Goal: Task Accomplishment & Management: Manage account settings

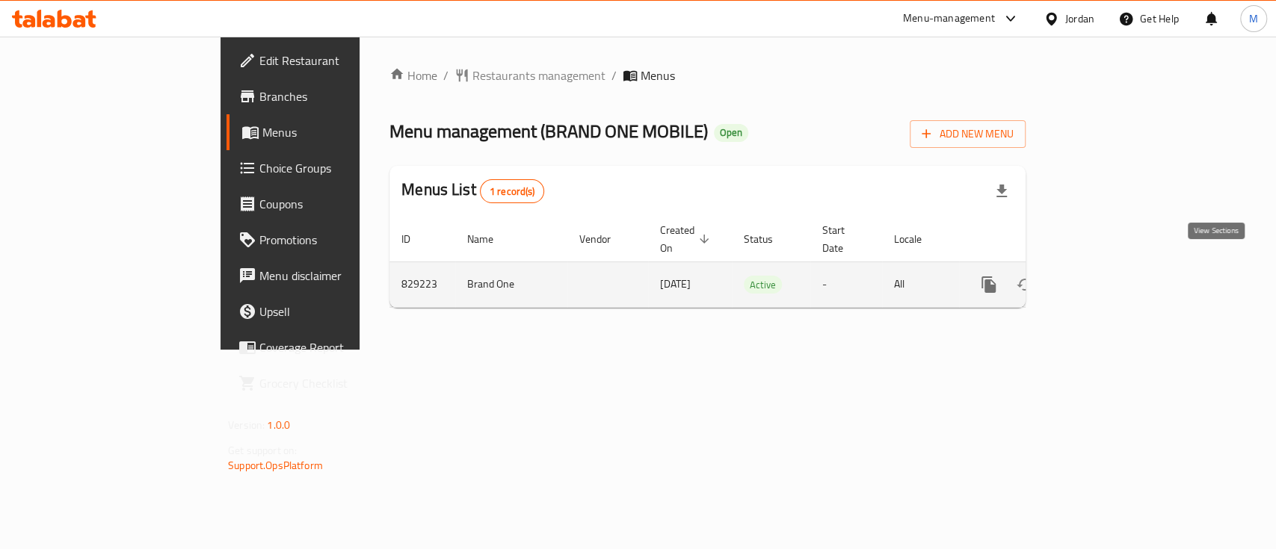
click at [1105, 276] on icon "enhanced table" at bounding box center [1096, 285] width 18 height 18
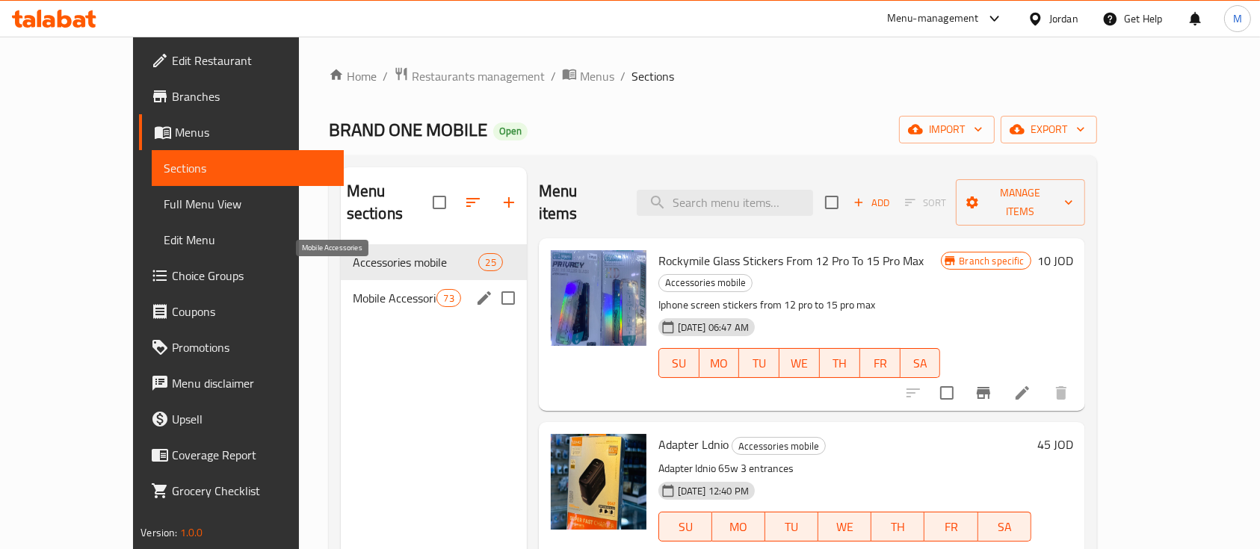
click at [368, 289] on span "Mobile Accessories" at bounding box center [395, 298] width 84 height 18
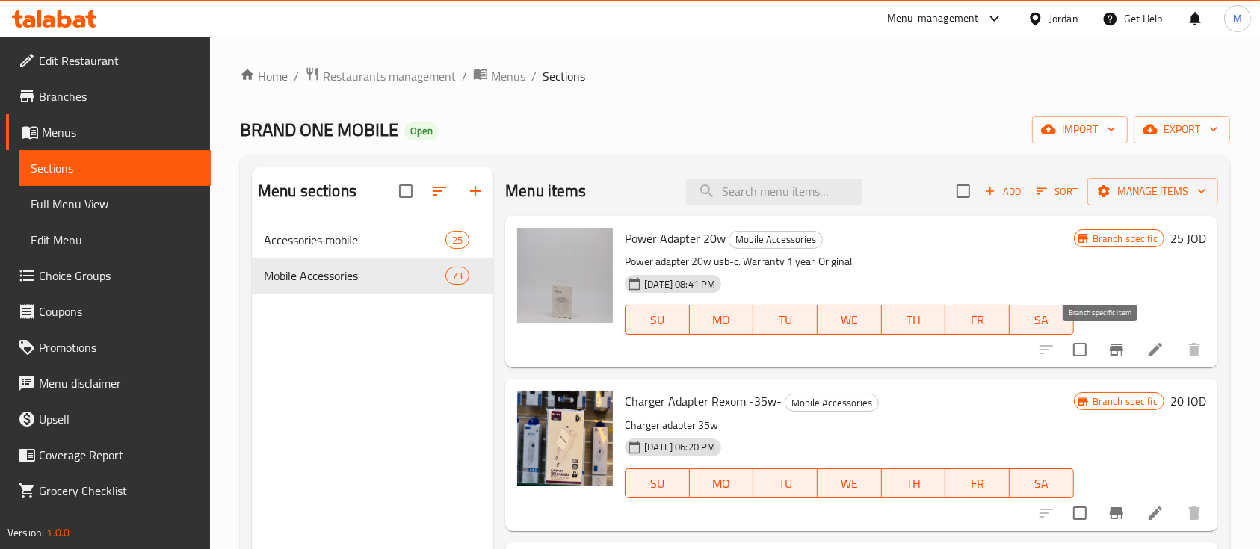
click at [1107, 344] on icon "Branch-specific-item" at bounding box center [1116, 350] width 18 height 18
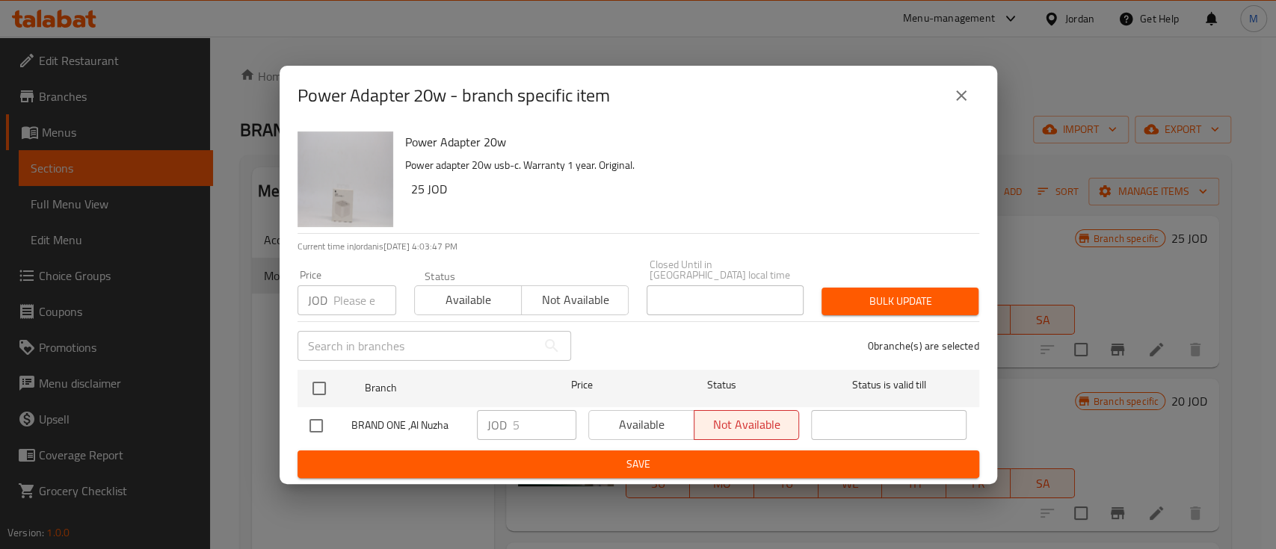
click at [952, 104] on icon "close" at bounding box center [961, 96] width 18 height 18
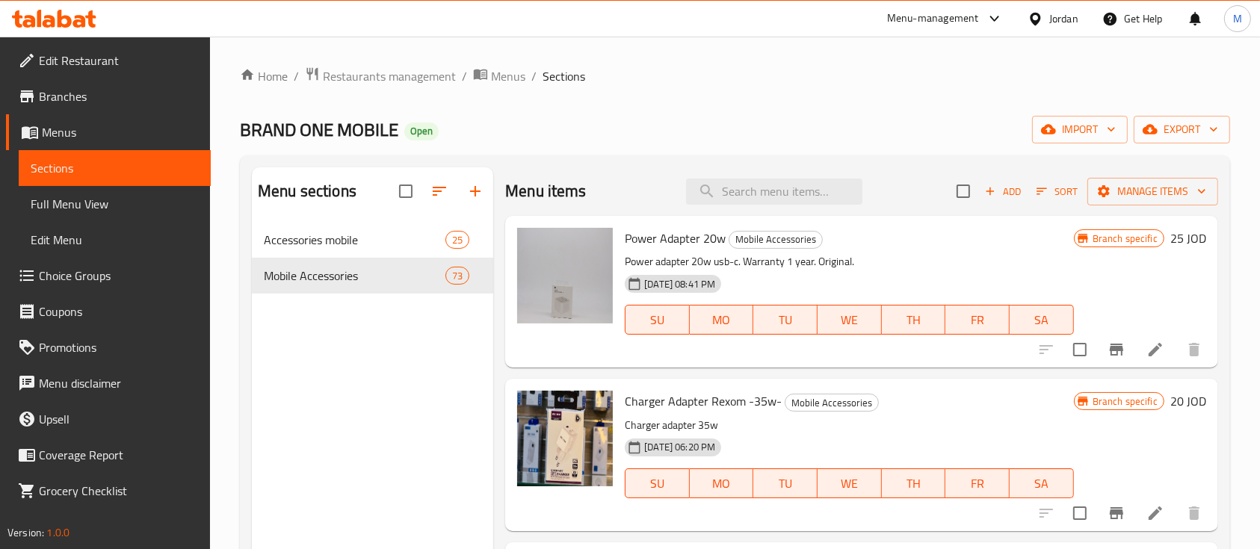
click at [277, 135] on span "BRAND ONE MOBILE" at bounding box center [319, 130] width 158 height 34
click at [277, 136] on span "BRAND ONE MOBILE" at bounding box center [319, 130] width 158 height 34
copy span "BRAND"
click at [350, 316] on div "Menu sections Accessories mobile 25 Mobile Accessories 73" at bounding box center [372, 464] width 241 height 594
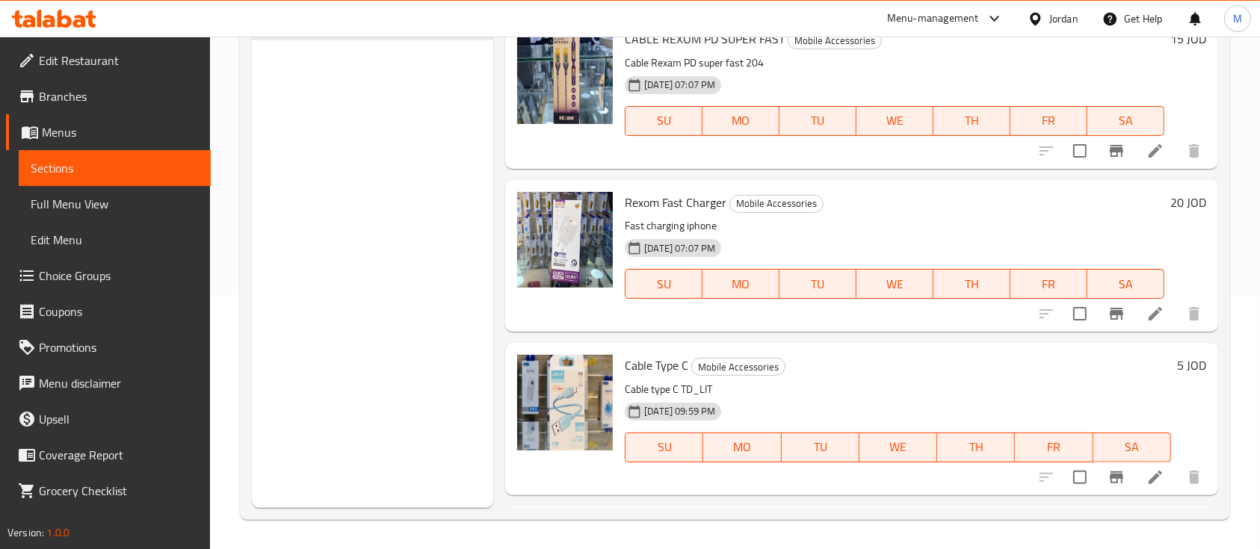
scroll to position [299, 0]
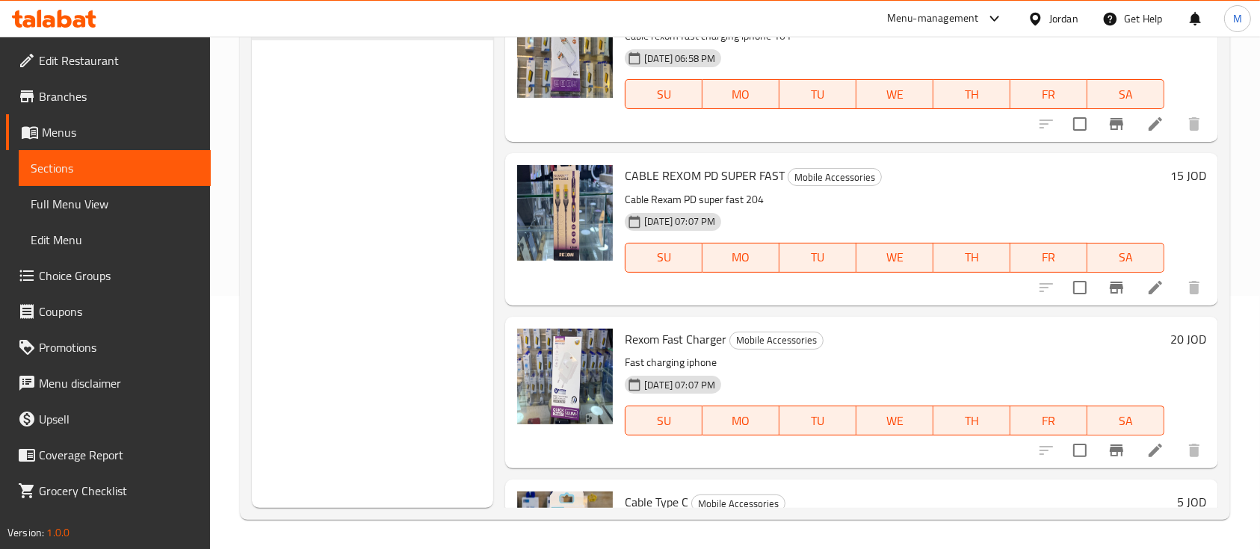
click at [688, 338] on span "Rexom Fast Charger" at bounding box center [676, 339] width 102 height 22
click at [924, 352] on div "Rexom Fast Charger Mobile Accessories Fast charging iphone [DATE] 07:07 PM SU M…" at bounding box center [894, 393] width 551 height 140
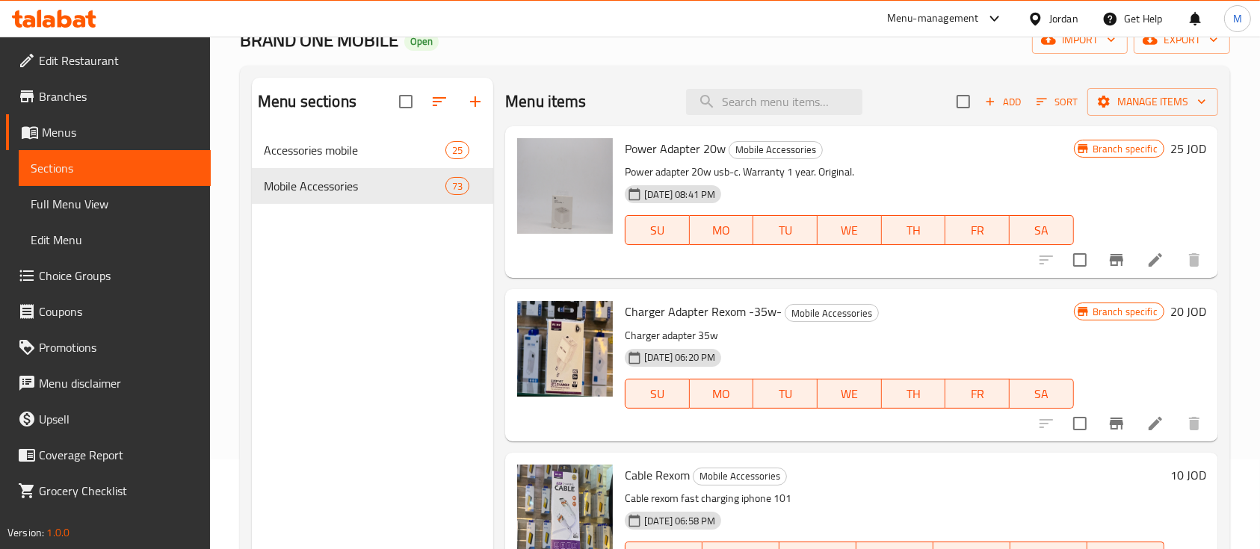
scroll to position [0, 0]
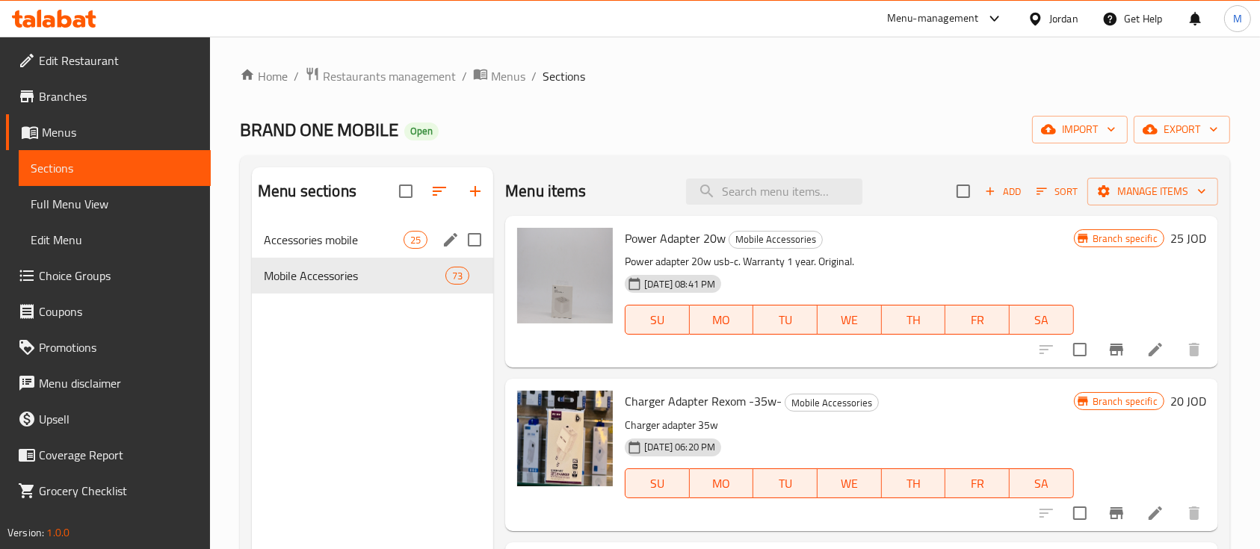
click at [361, 252] on div "Accessories mobile 25" at bounding box center [372, 240] width 241 height 36
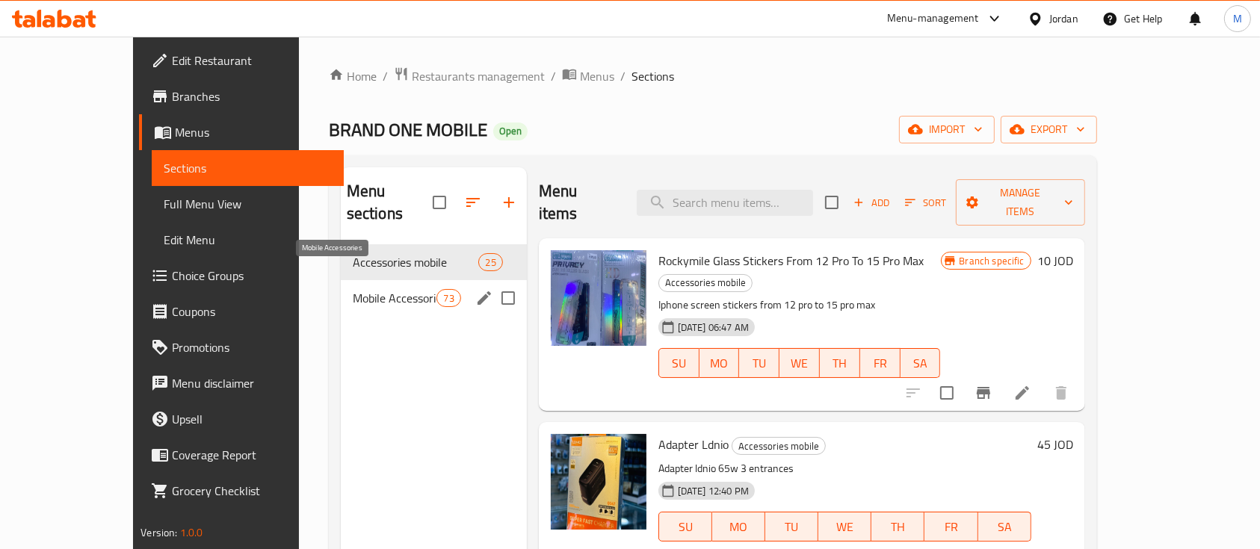
click at [383, 289] on span "Mobile Accessories" at bounding box center [395, 298] width 84 height 18
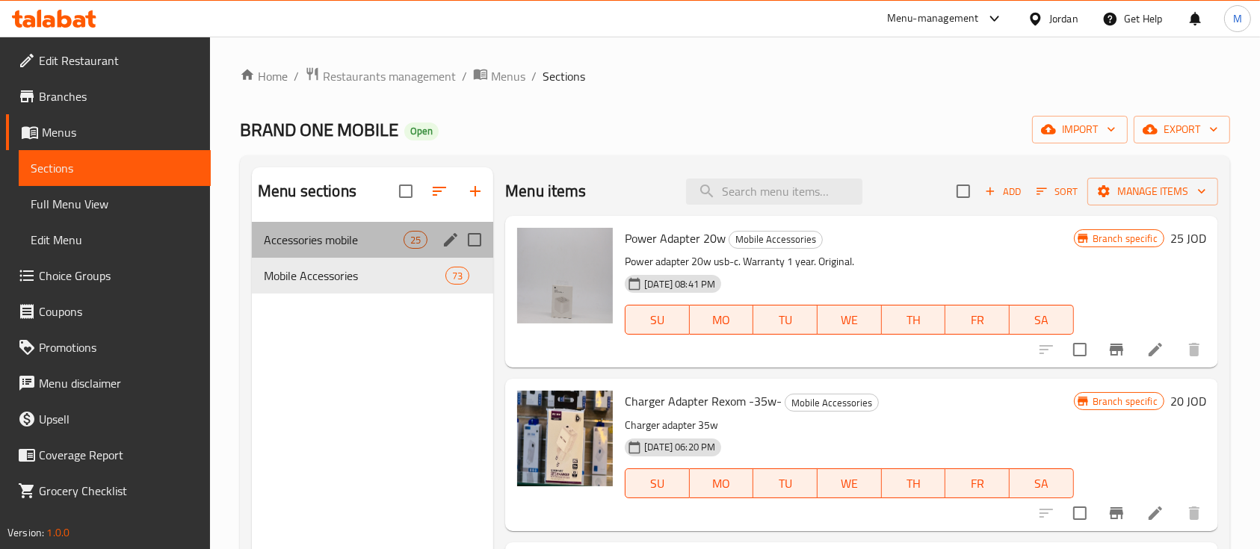
click at [357, 247] on span "Accessories mobile" at bounding box center [334, 240] width 140 height 18
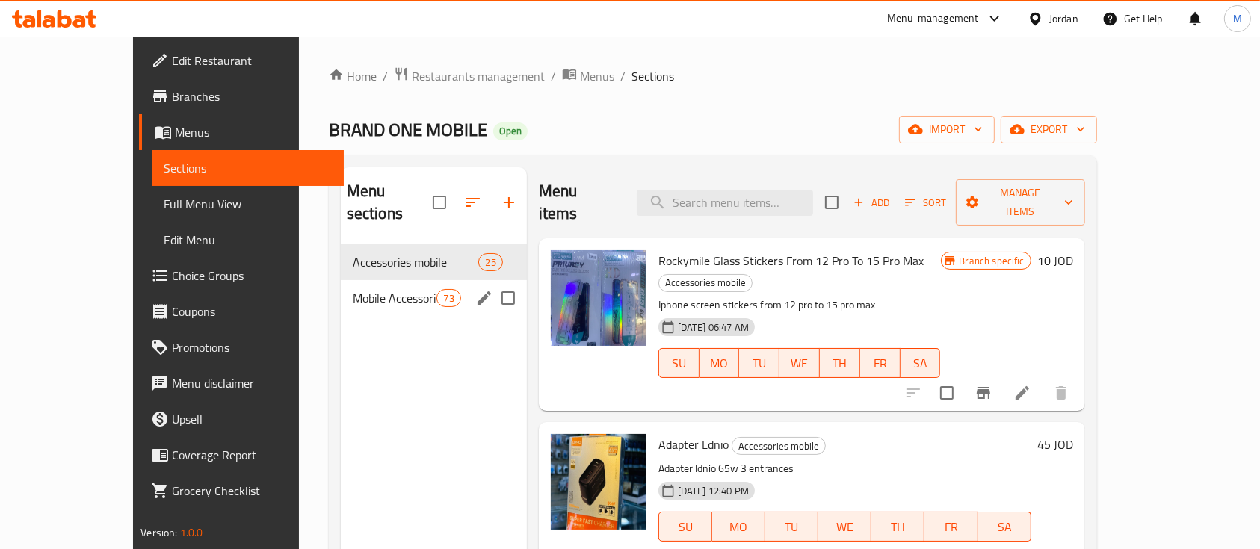
click at [352, 284] on div "Mobile Accessories 73" at bounding box center [434, 298] width 186 height 36
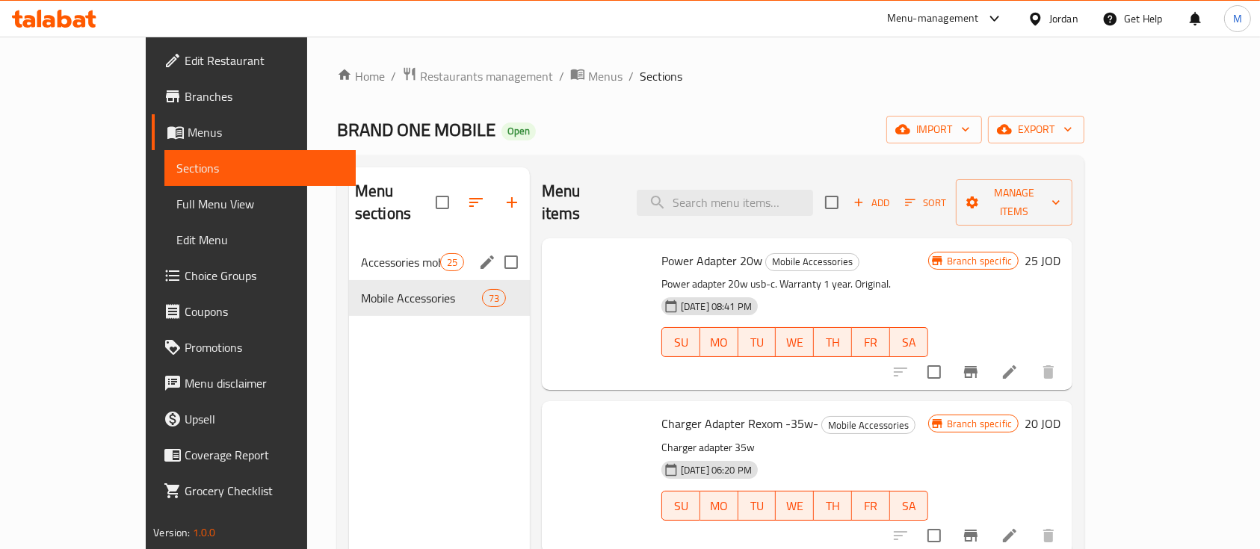
click at [361, 253] on span "Accessories mobile" at bounding box center [400, 262] width 79 height 18
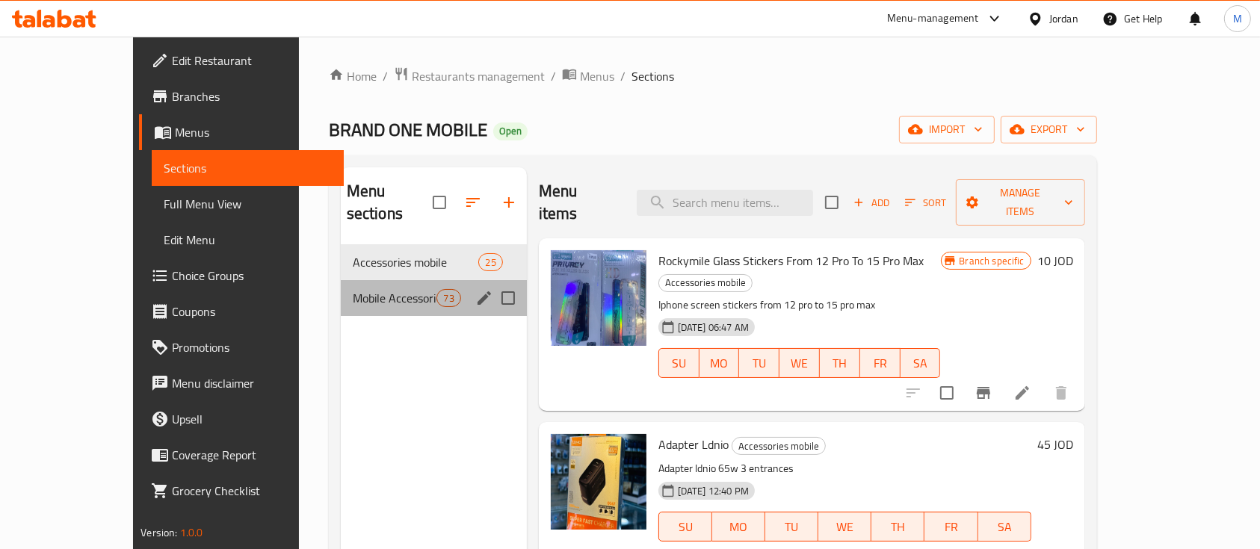
click at [378, 280] on div "Mobile Accessories 73" at bounding box center [434, 298] width 186 height 36
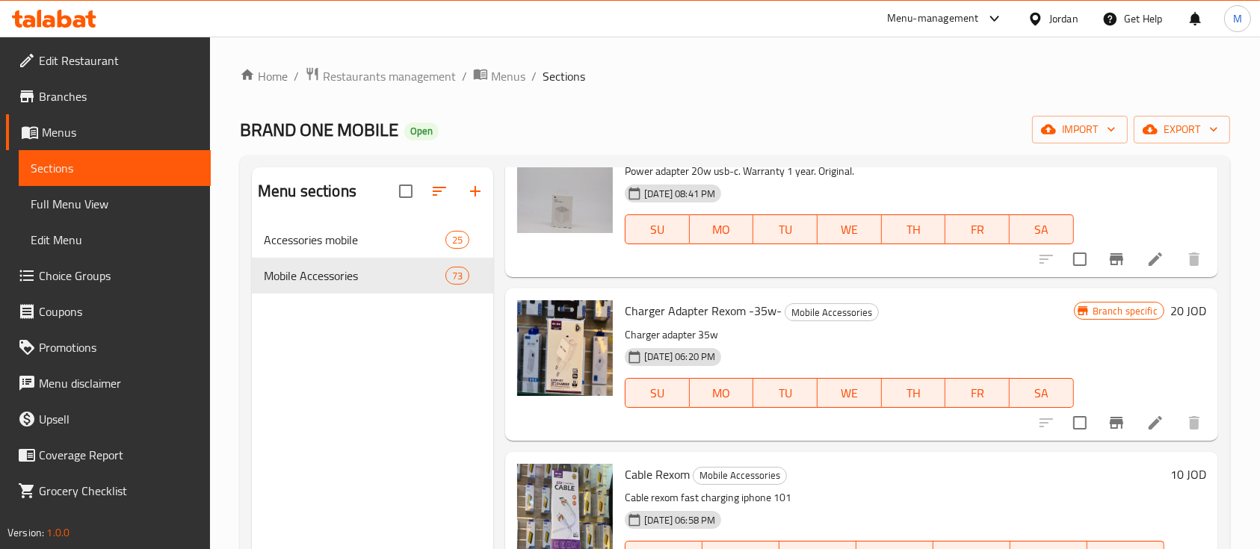
scroll to position [299, 0]
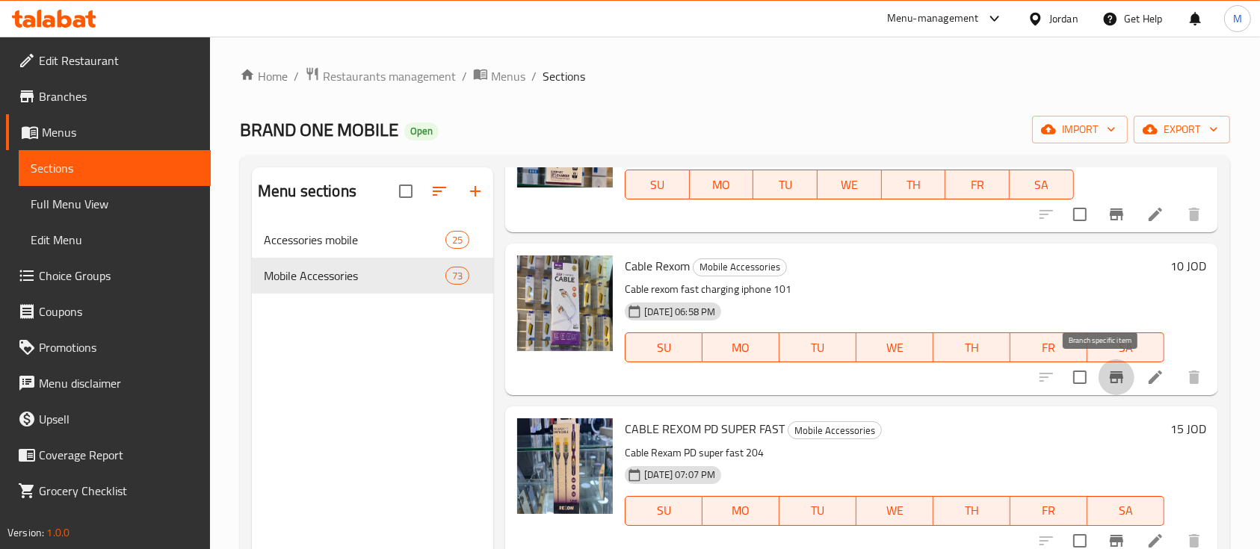
click at [1107, 378] on icon "Branch-specific-item" at bounding box center [1116, 377] width 18 height 18
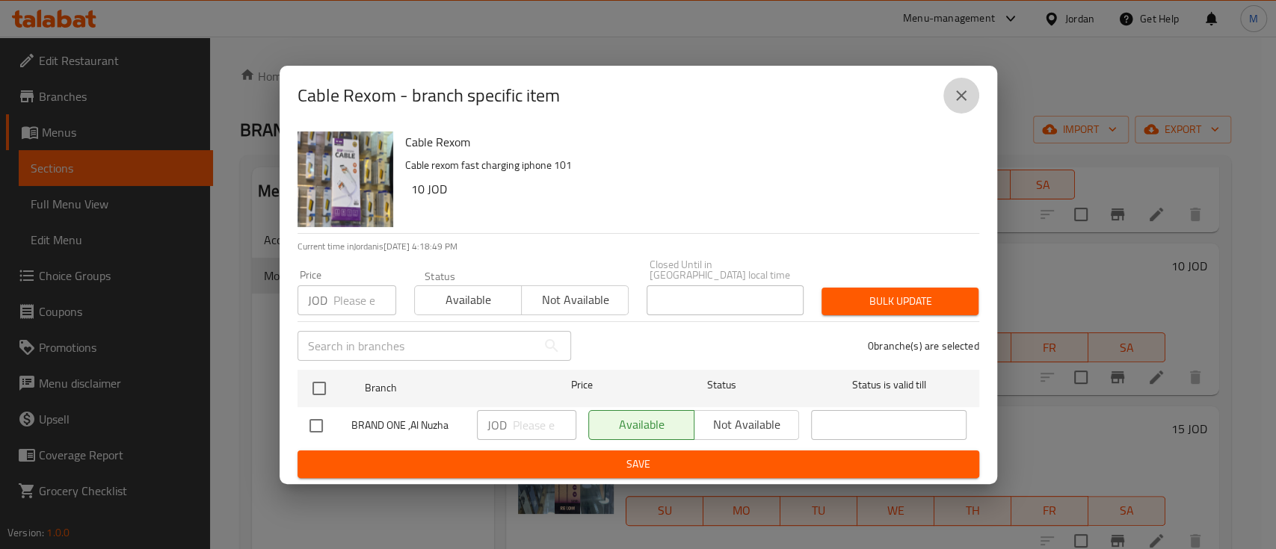
click at [960, 99] on icon "close" at bounding box center [961, 95] width 10 height 10
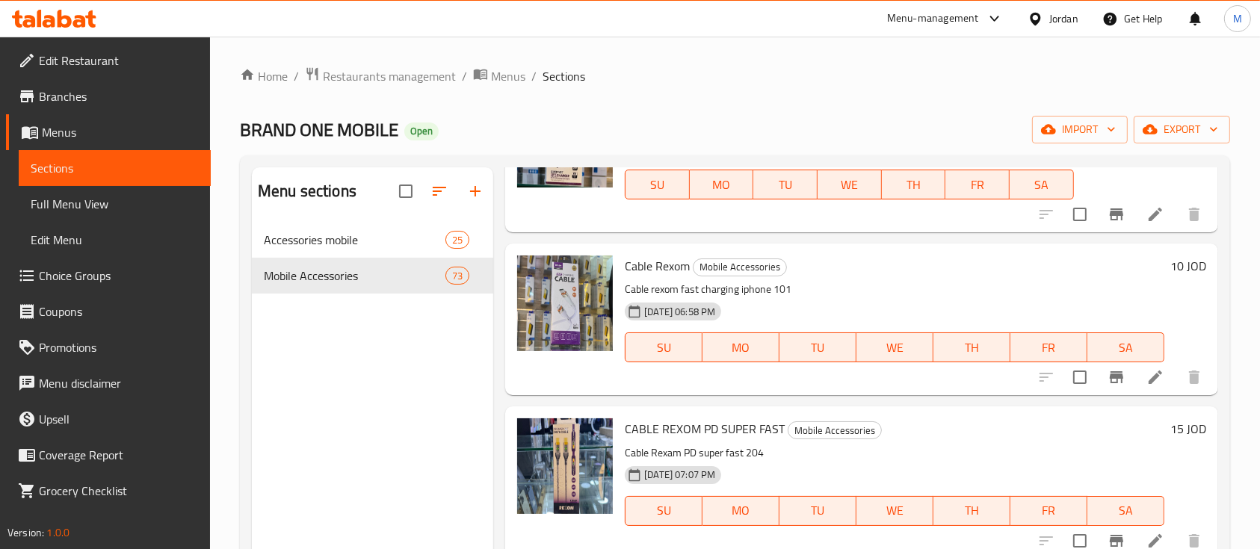
scroll to position [398, 0]
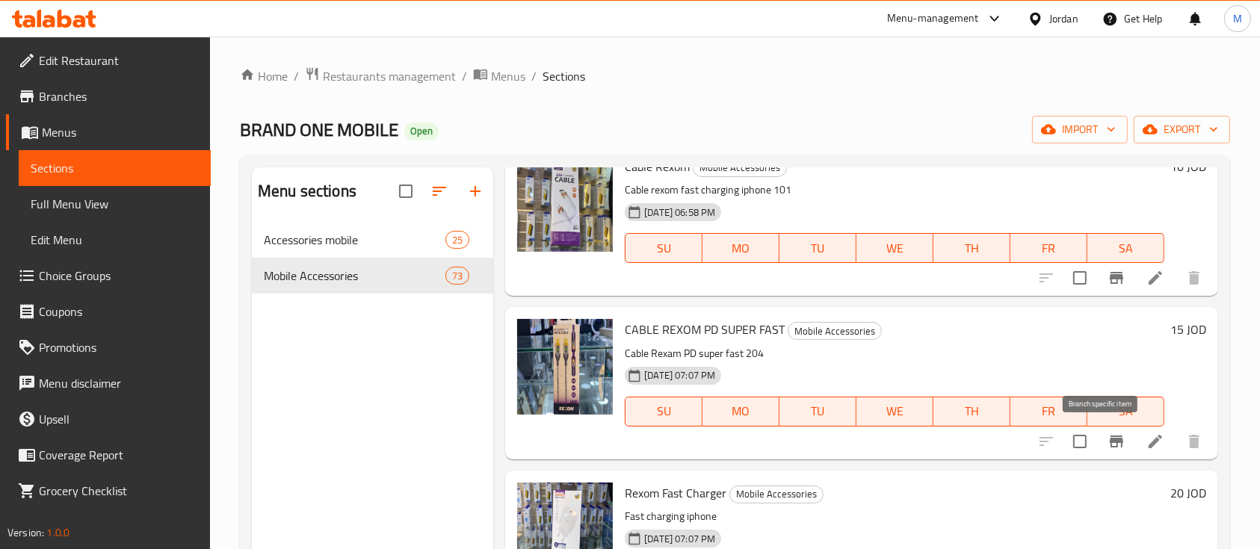
click at [1109, 442] on icon "Branch-specific-item" at bounding box center [1116, 442] width 18 height 18
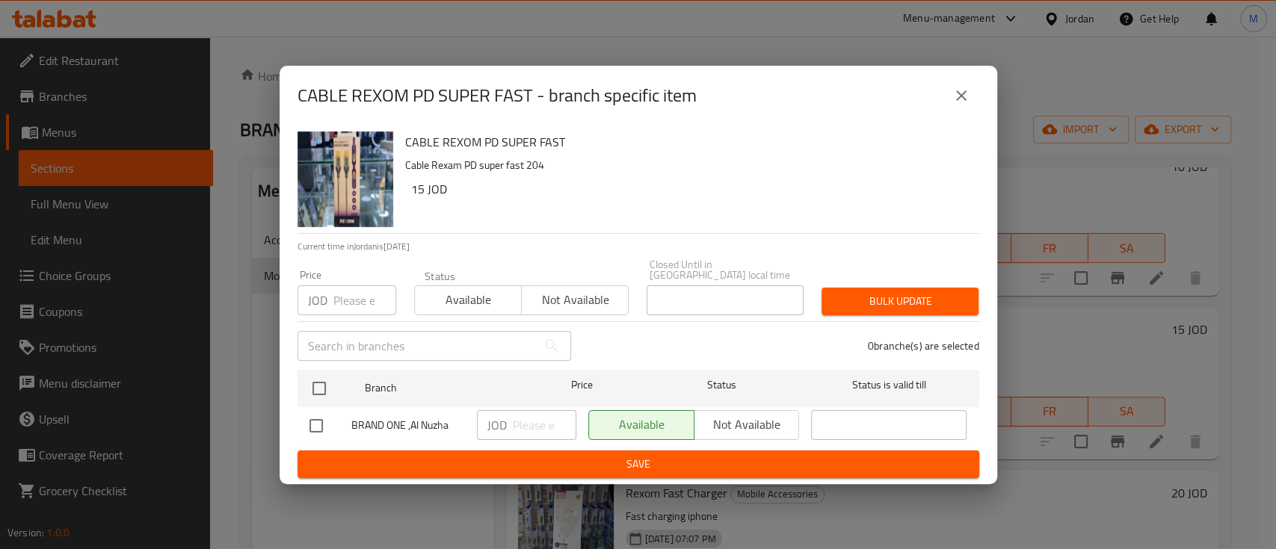
click at [957, 102] on icon "close" at bounding box center [961, 96] width 18 height 18
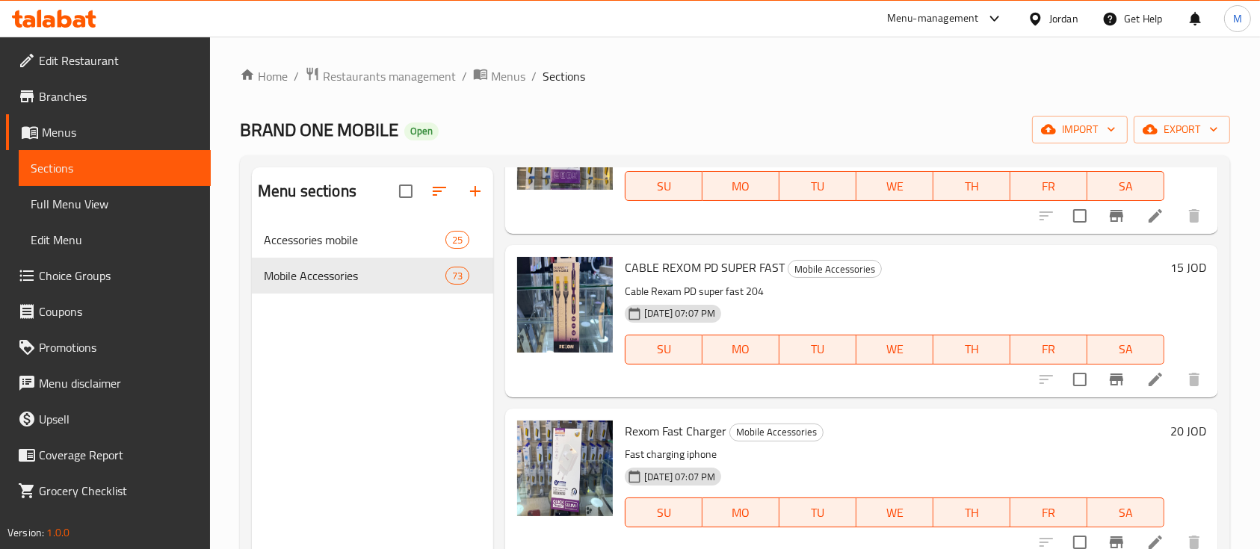
scroll to position [498, 0]
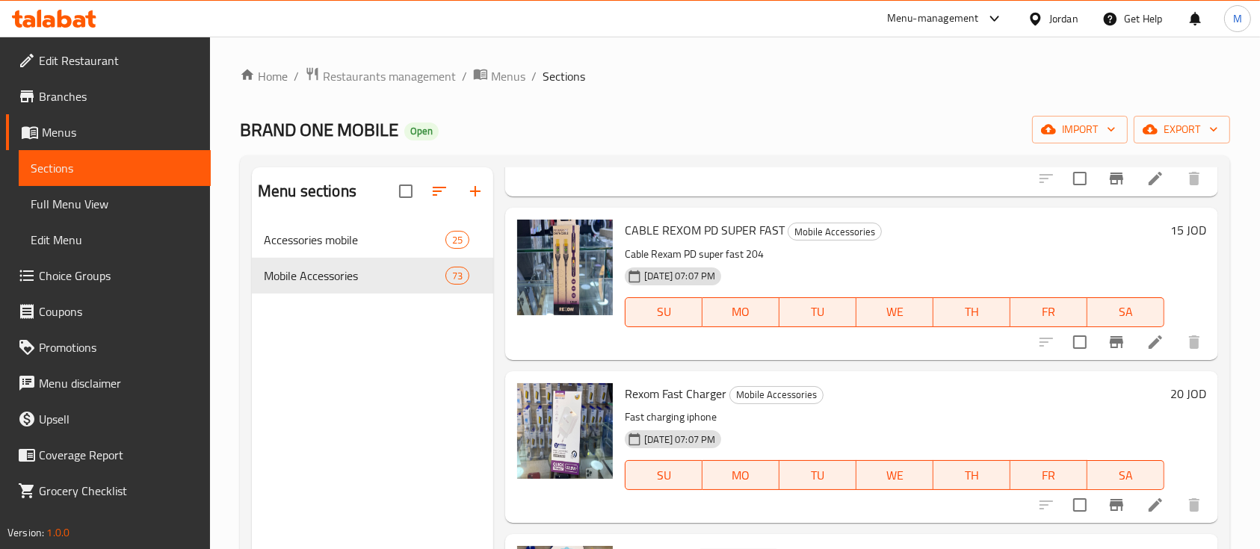
click at [1107, 501] on icon "Branch-specific-item" at bounding box center [1116, 505] width 18 height 18
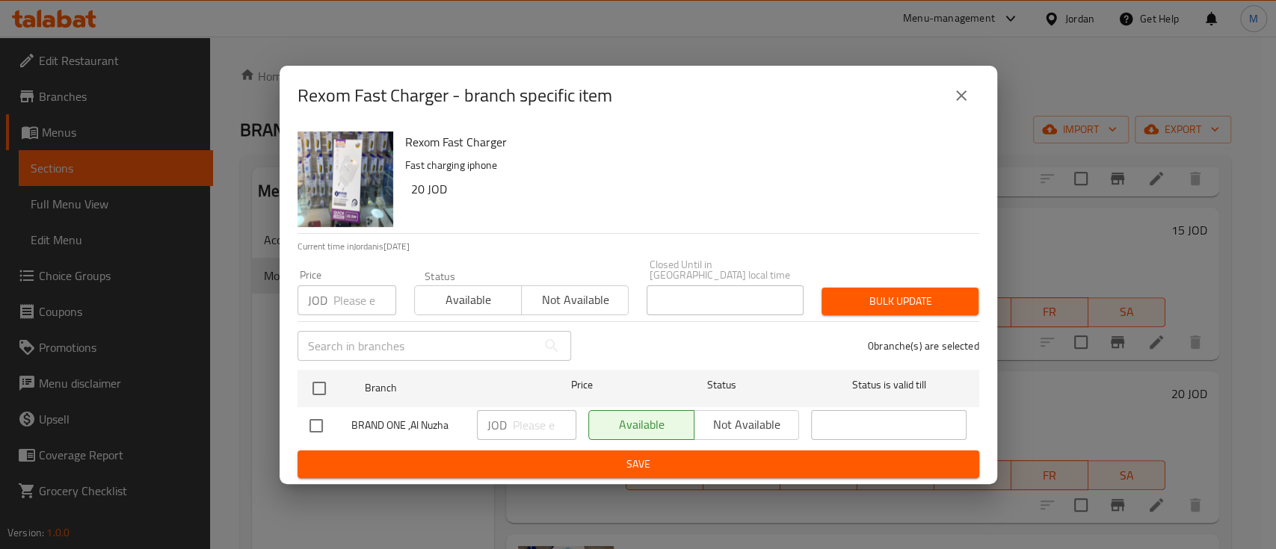
click at [968, 98] on icon "close" at bounding box center [961, 96] width 18 height 18
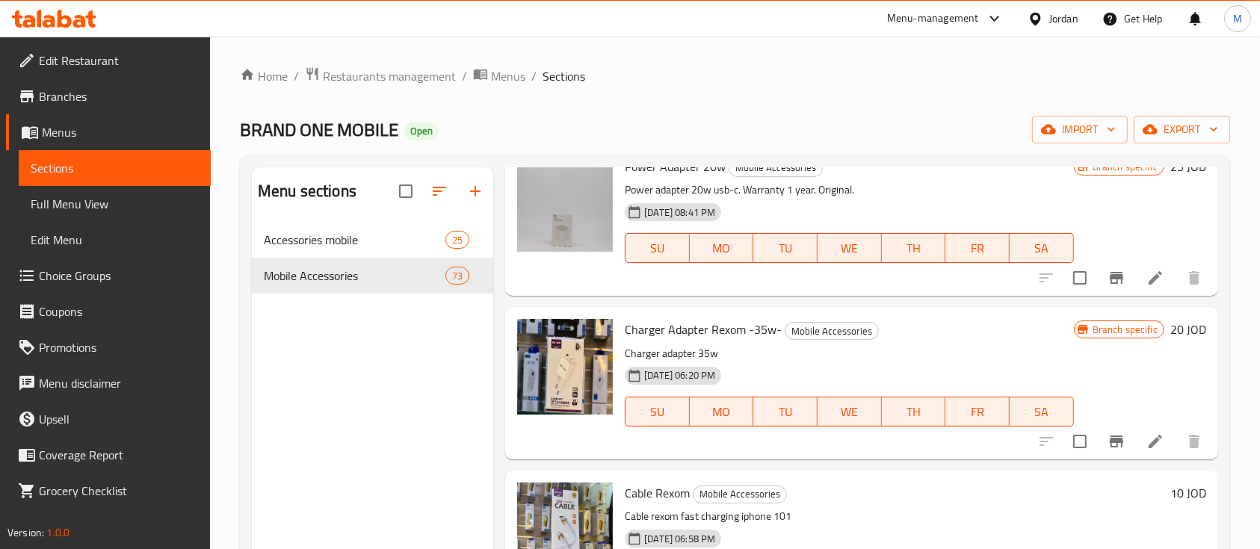
scroll to position [0, 0]
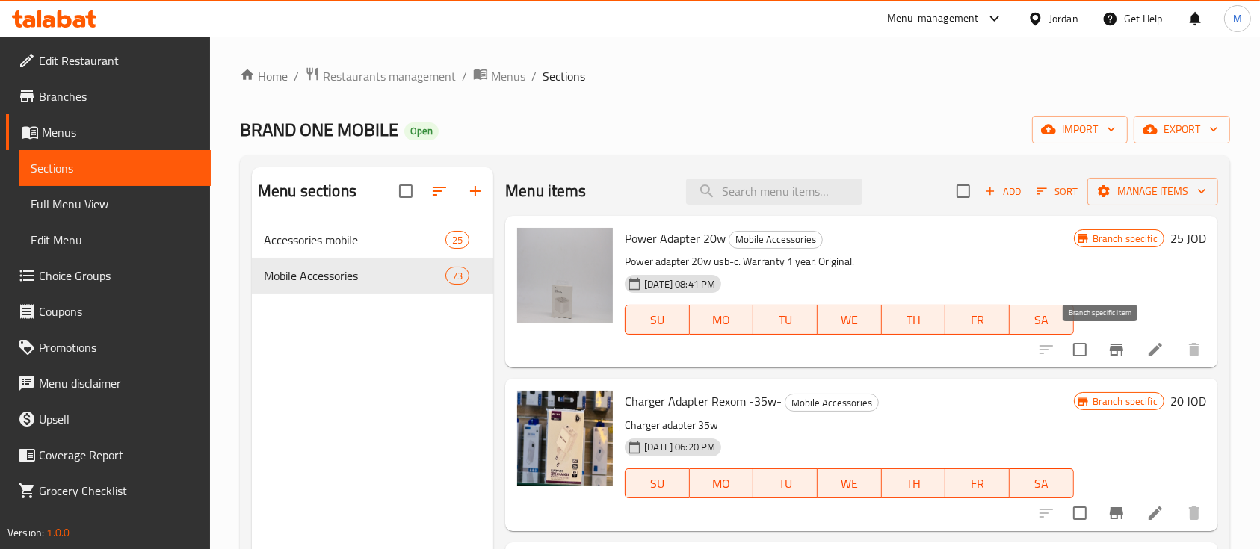
click at [1107, 356] on icon "Branch-specific-item" at bounding box center [1116, 350] width 18 height 18
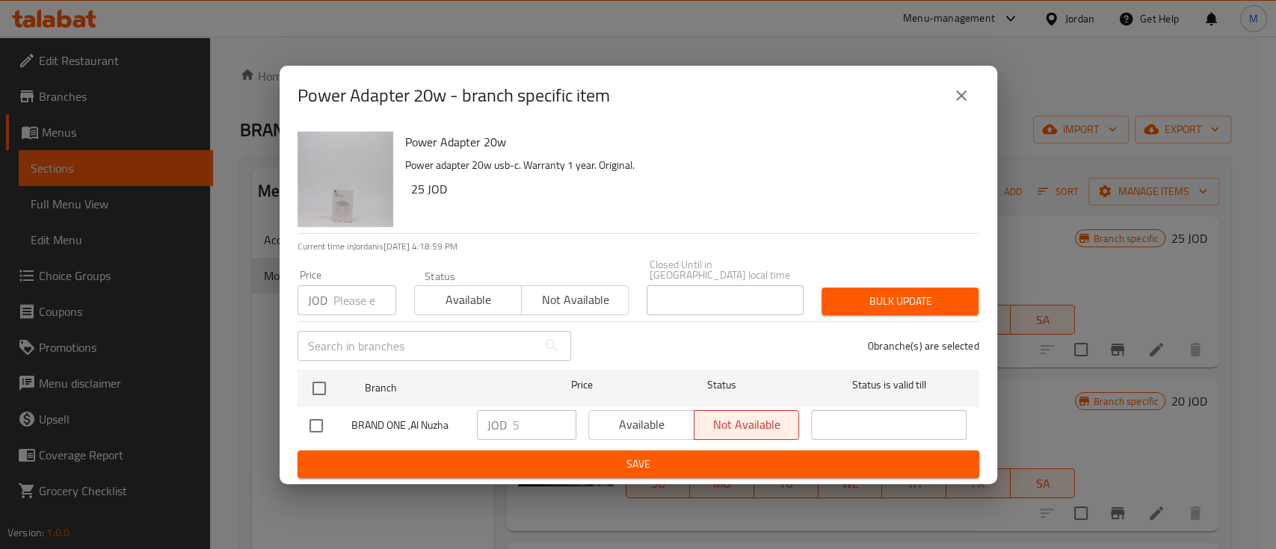
click at [962, 99] on icon "close" at bounding box center [961, 95] width 10 height 10
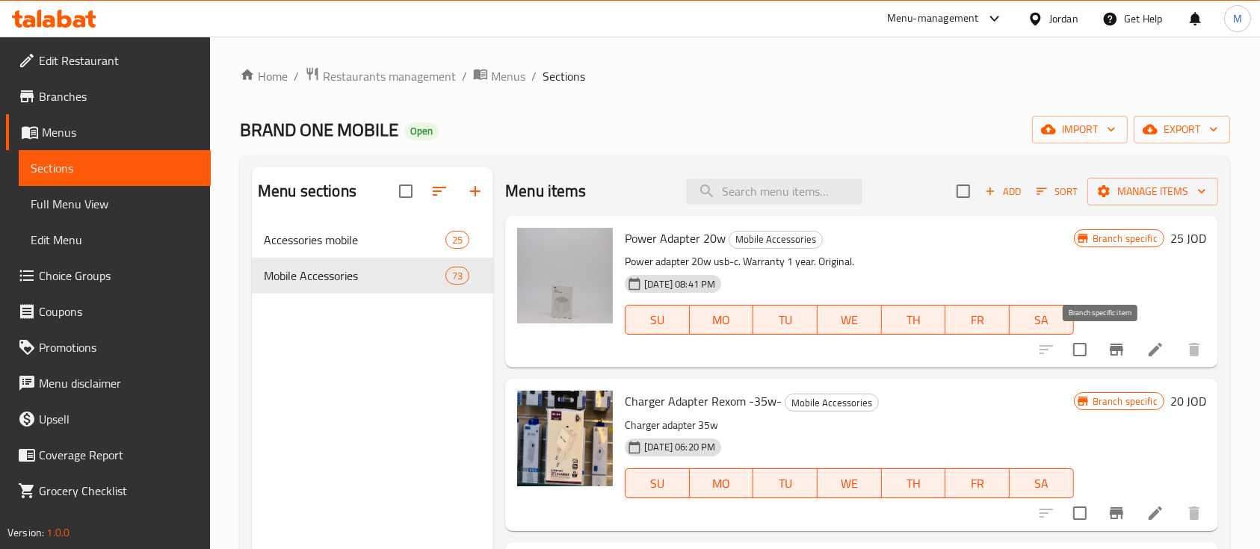
click at [1110, 349] on icon "Branch-specific-item" at bounding box center [1116, 350] width 13 height 12
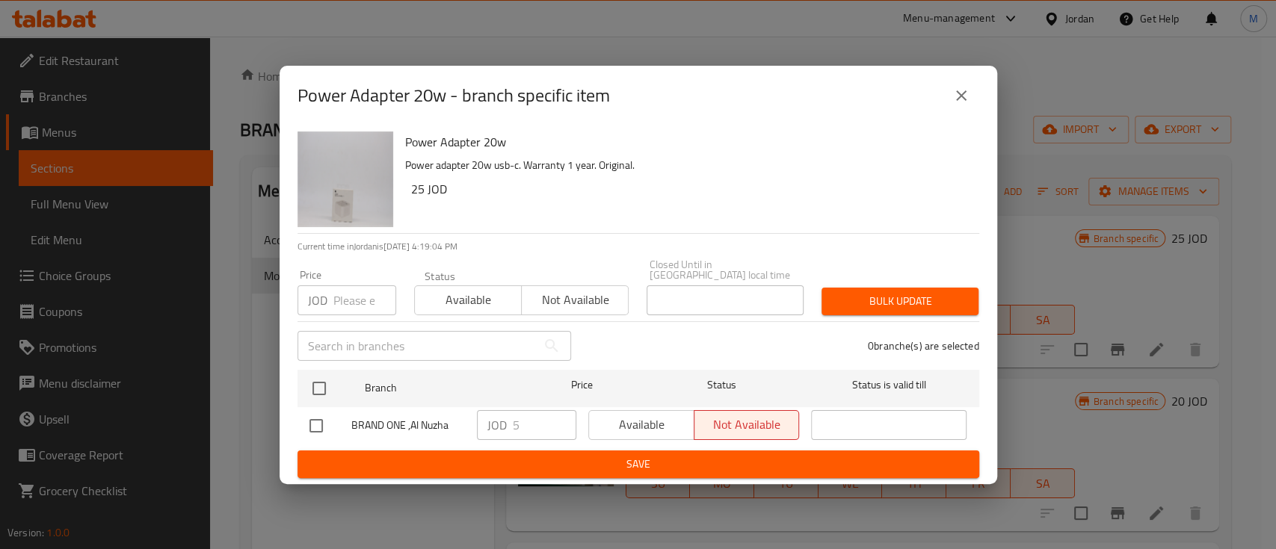
click at [454, 418] on div "BRAND ONE ,Al Nuzha JOD 5 ​ Available Not available ​" at bounding box center [638, 425] width 670 height 43
click at [968, 102] on icon "close" at bounding box center [961, 96] width 18 height 18
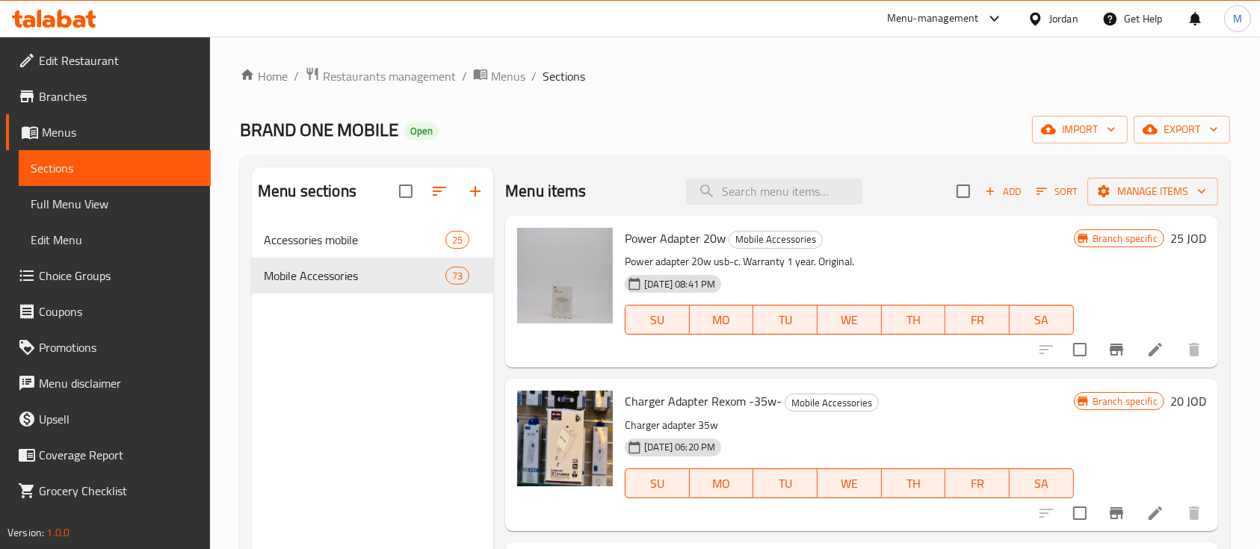
click at [648, 244] on span "Power Adapter 20w" at bounding box center [675, 238] width 101 height 22
click at [876, 253] on p "Power adapter 20w usb-c. Warranty 1 year. Original." at bounding box center [849, 262] width 448 height 19
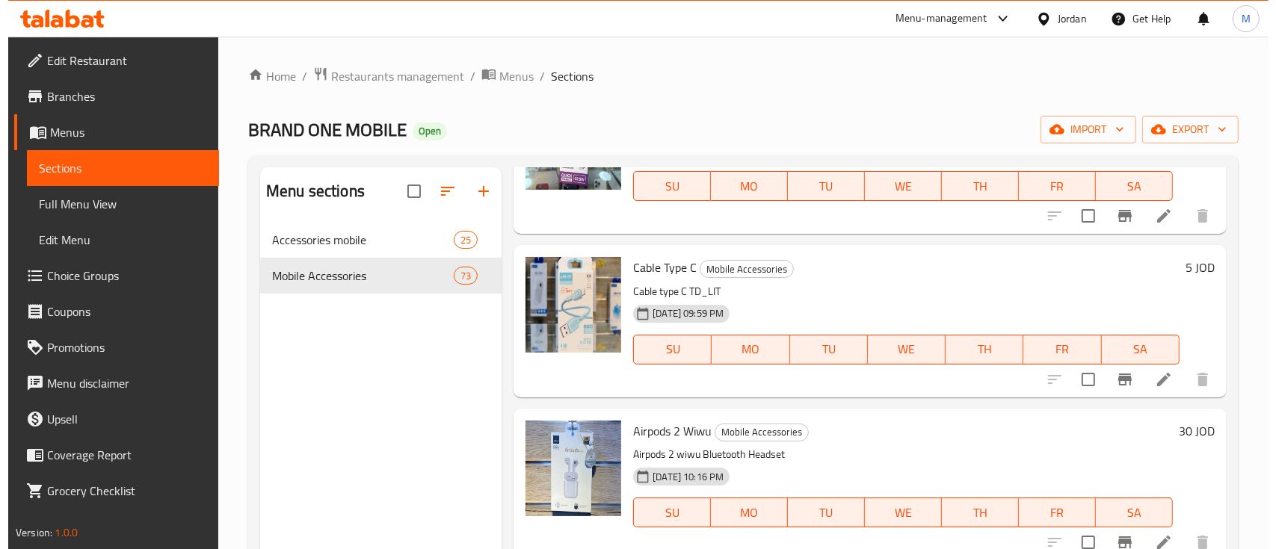
scroll to position [797, 0]
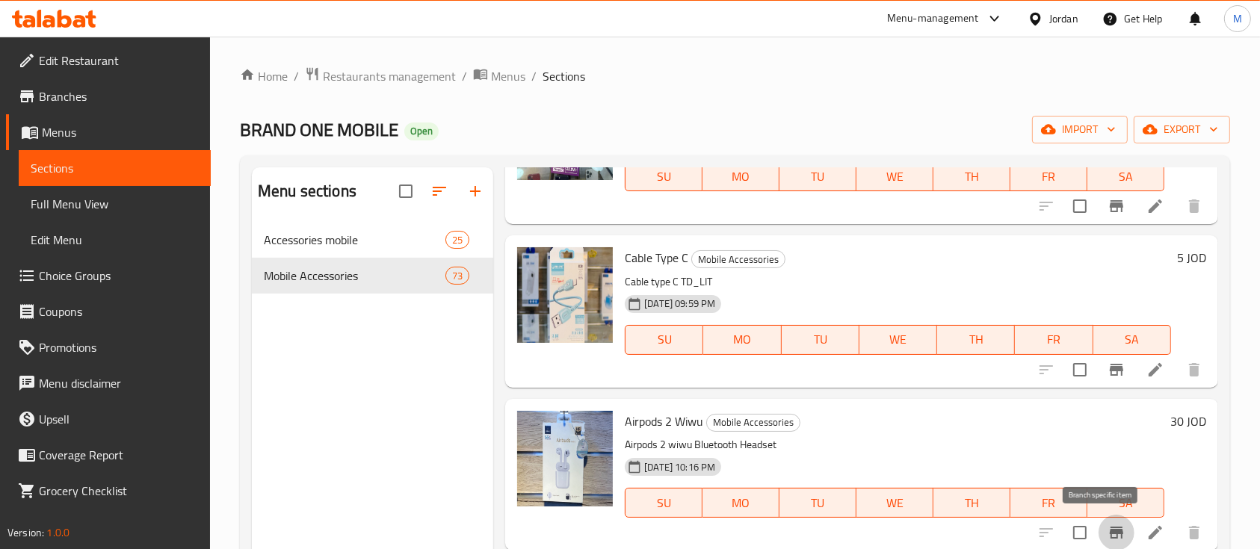
click at [1107, 524] on icon "Branch-specific-item" at bounding box center [1116, 533] width 18 height 18
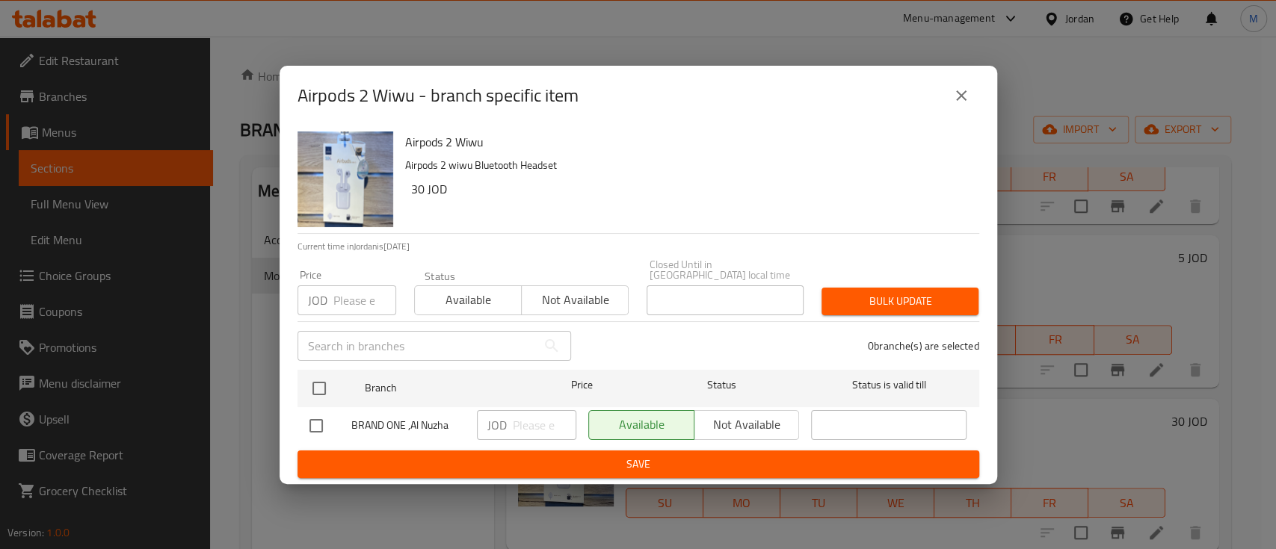
click at [962, 97] on icon "close" at bounding box center [961, 95] width 10 height 10
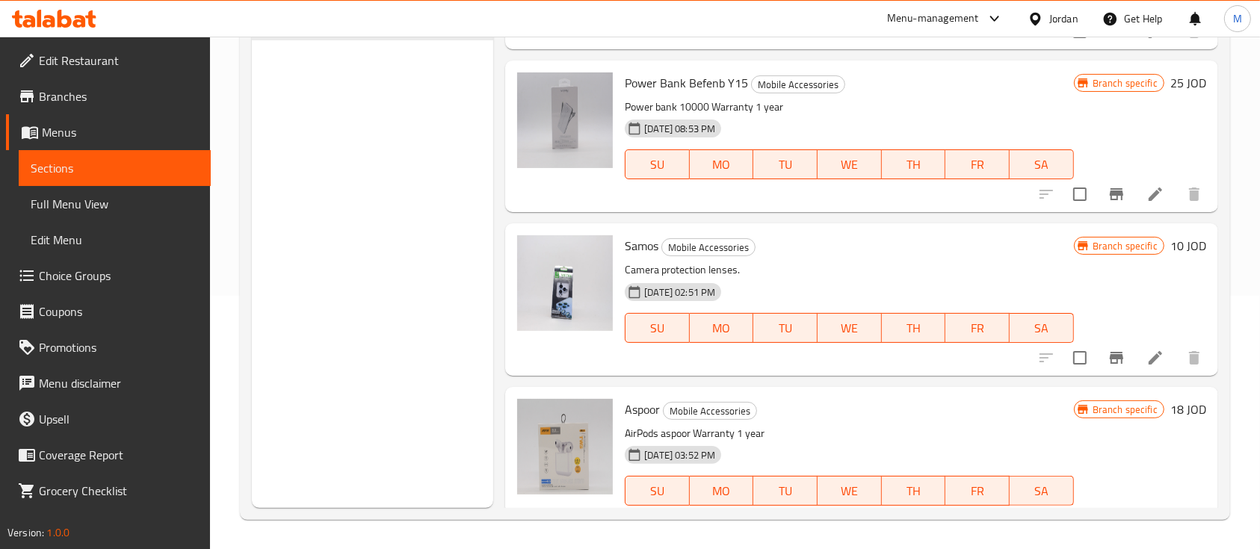
scroll to position [2291, 0]
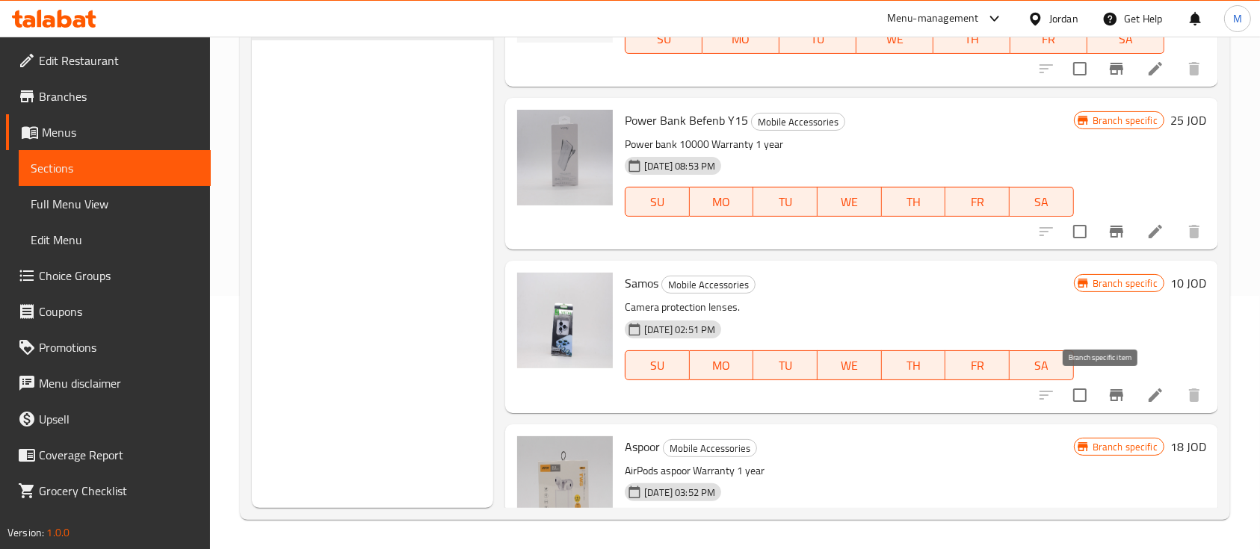
click at [1107, 390] on icon "Branch-specific-item" at bounding box center [1116, 395] width 18 height 18
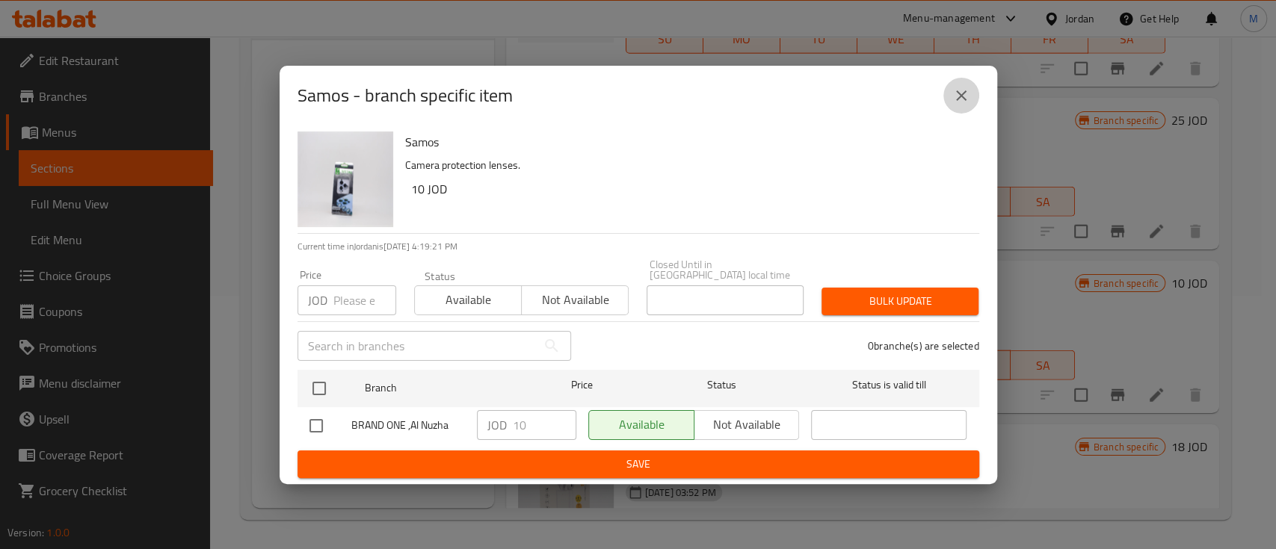
click at [962, 103] on icon "close" at bounding box center [961, 96] width 18 height 18
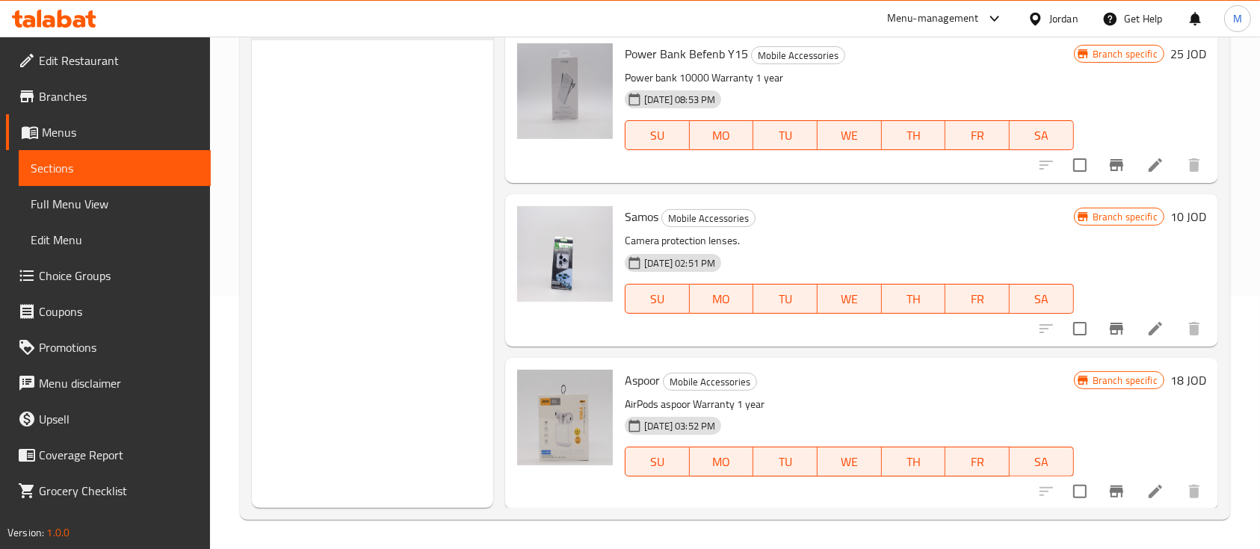
scroll to position [2391, 0]
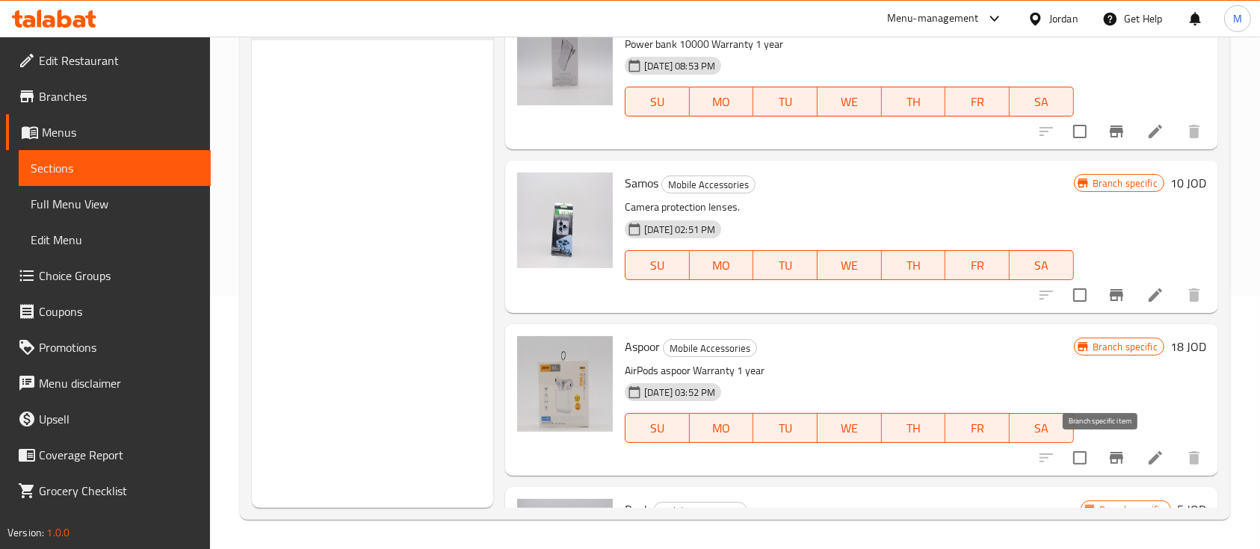
click at [1112, 457] on button "Branch-specific-item" at bounding box center [1117, 458] width 36 height 36
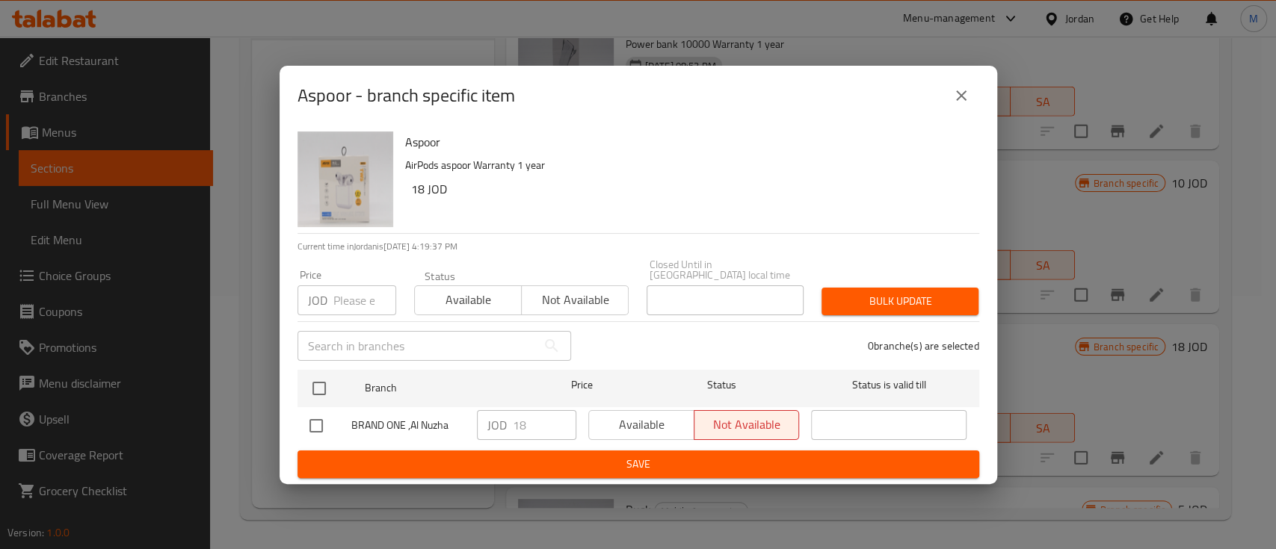
click at [956, 101] on icon "close" at bounding box center [961, 95] width 10 height 10
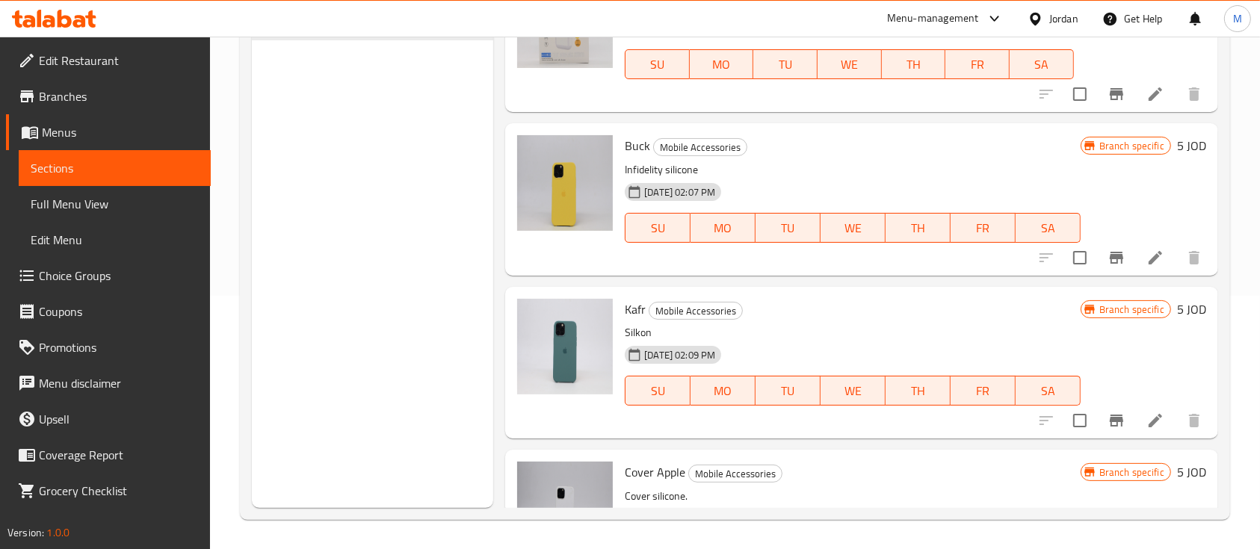
scroll to position [2790, 0]
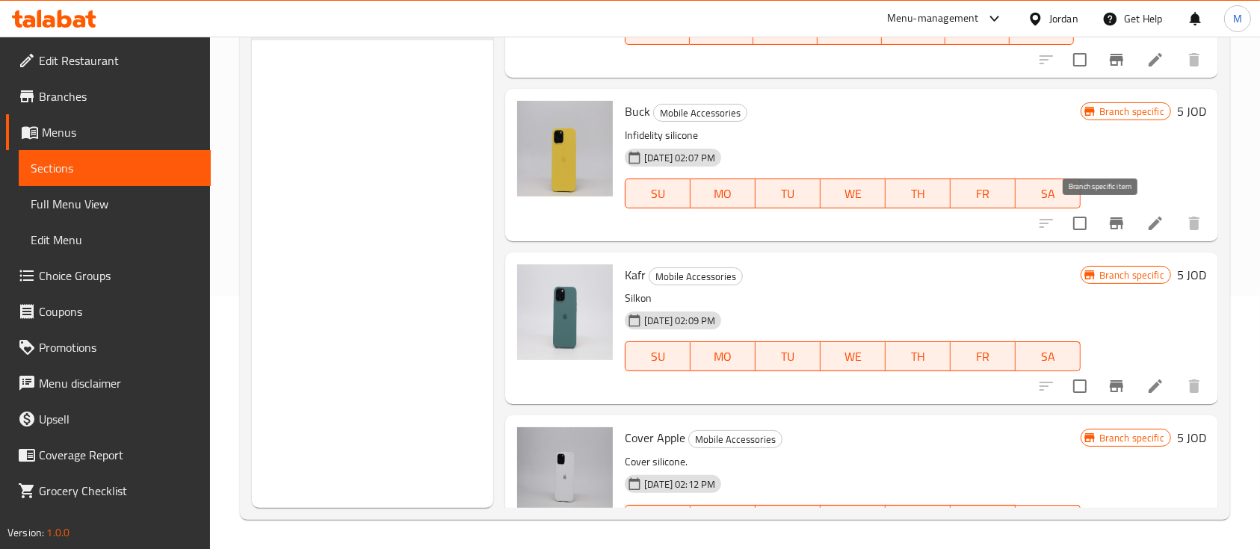
click at [1107, 229] on icon "Branch-specific-item" at bounding box center [1116, 223] width 18 height 18
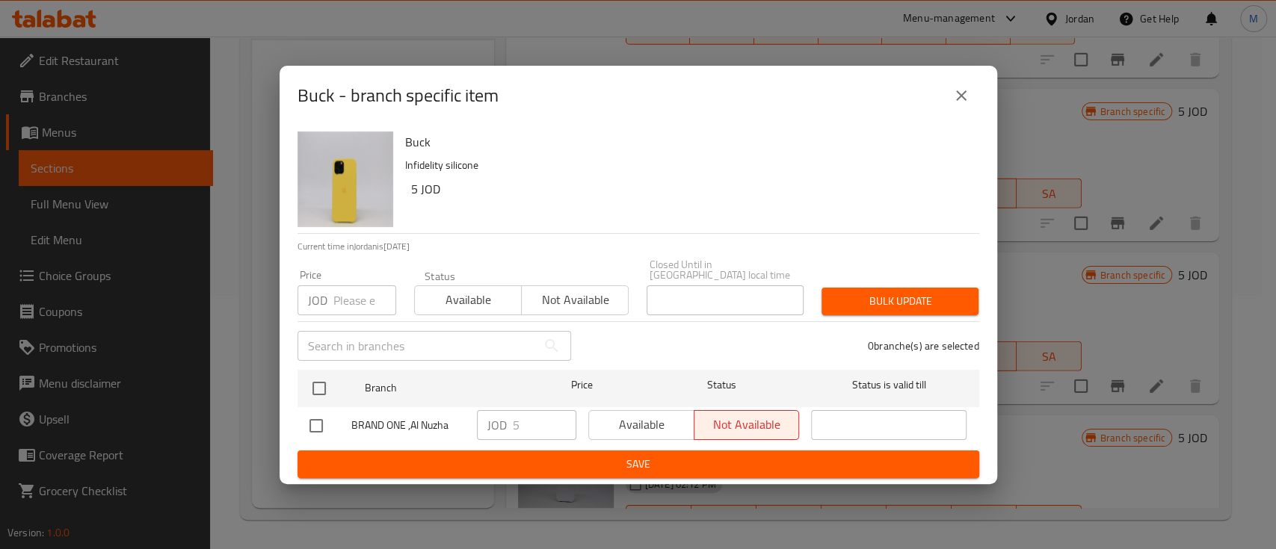
click at [971, 111] on button "close" at bounding box center [961, 96] width 36 height 36
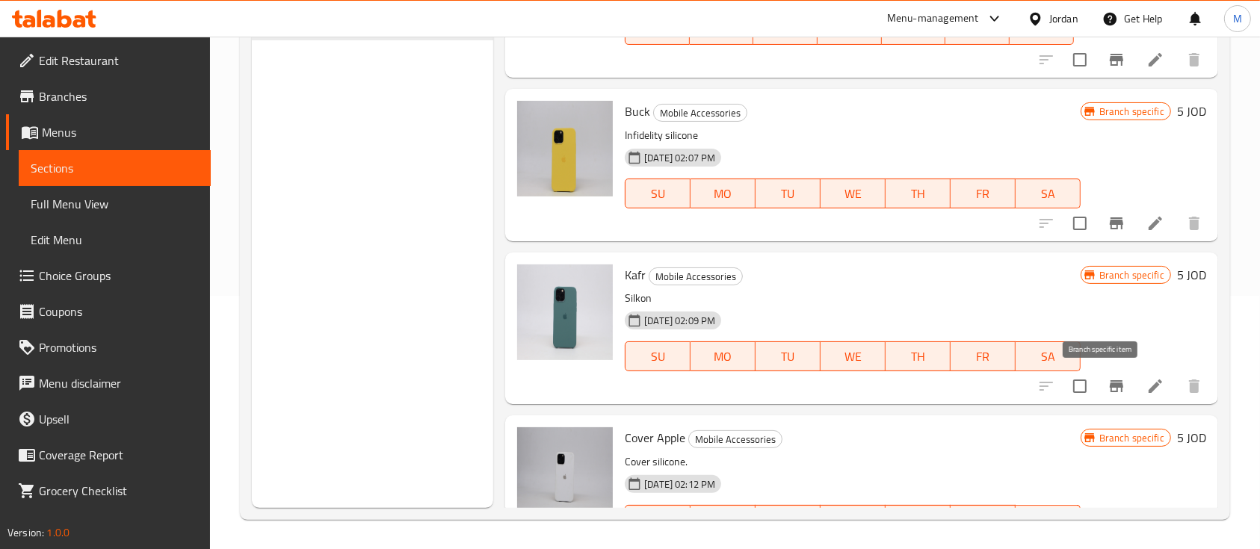
click at [1107, 394] on icon "Branch-specific-item" at bounding box center [1116, 386] width 18 height 18
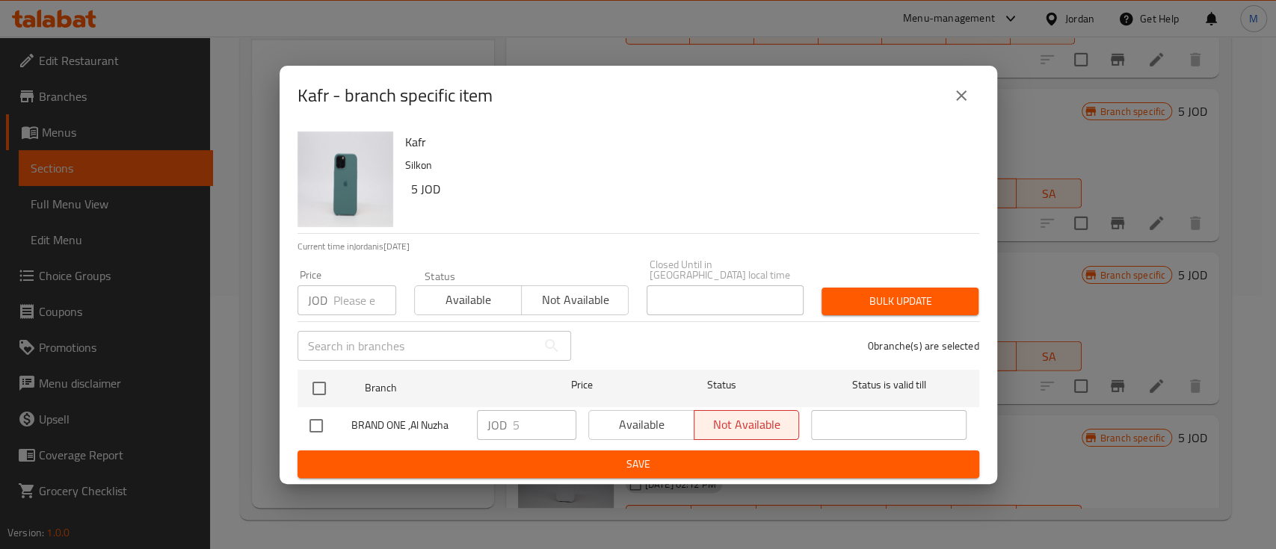
click at [959, 110] on button "close" at bounding box center [961, 96] width 36 height 36
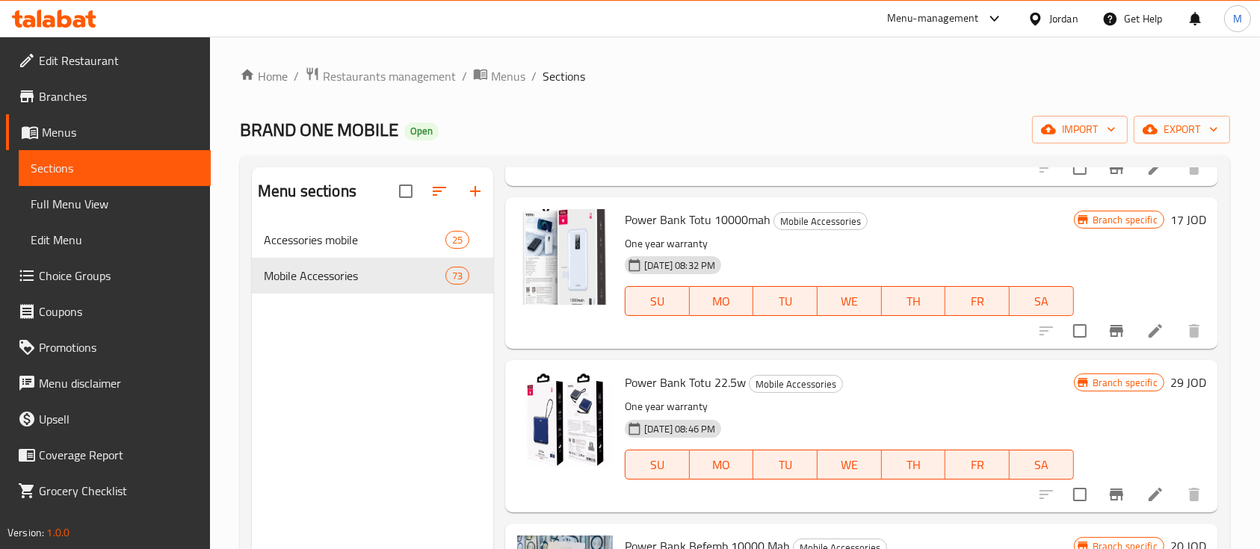
scroll to position [0, 0]
click at [285, 75] on link "Home" at bounding box center [264, 76] width 48 height 18
